Goal: Task Accomplishment & Management: Use online tool/utility

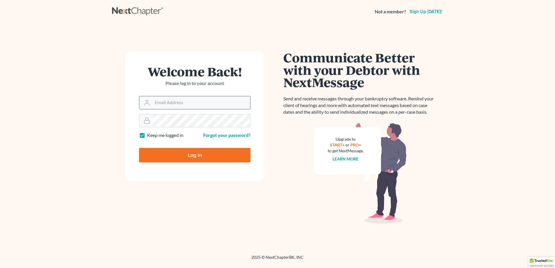
click at [197, 103] on input "Email Address" at bounding box center [201, 102] width 98 height 13
type input "[PERSON_NAME][EMAIL_ADDRESS][DOMAIN_NAME]"
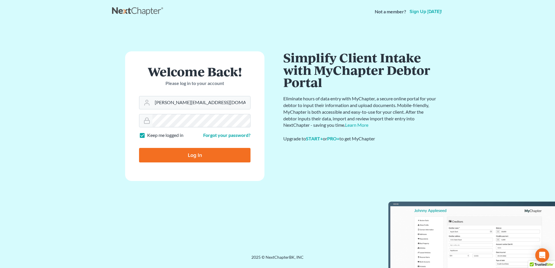
click at [189, 159] on input "Log In" at bounding box center [195, 155] width 112 height 15
type input "Thinking..."
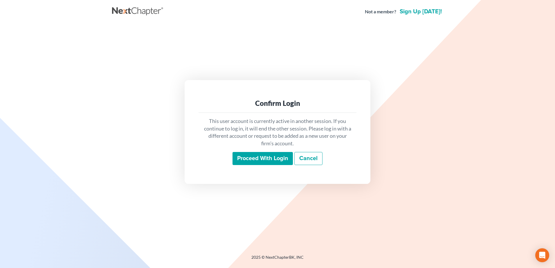
click at [266, 159] on input "Proceed with login" at bounding box center [263, 158] width 60 height 13
